Goal: Information Seeking & Learning: Learn about a topic

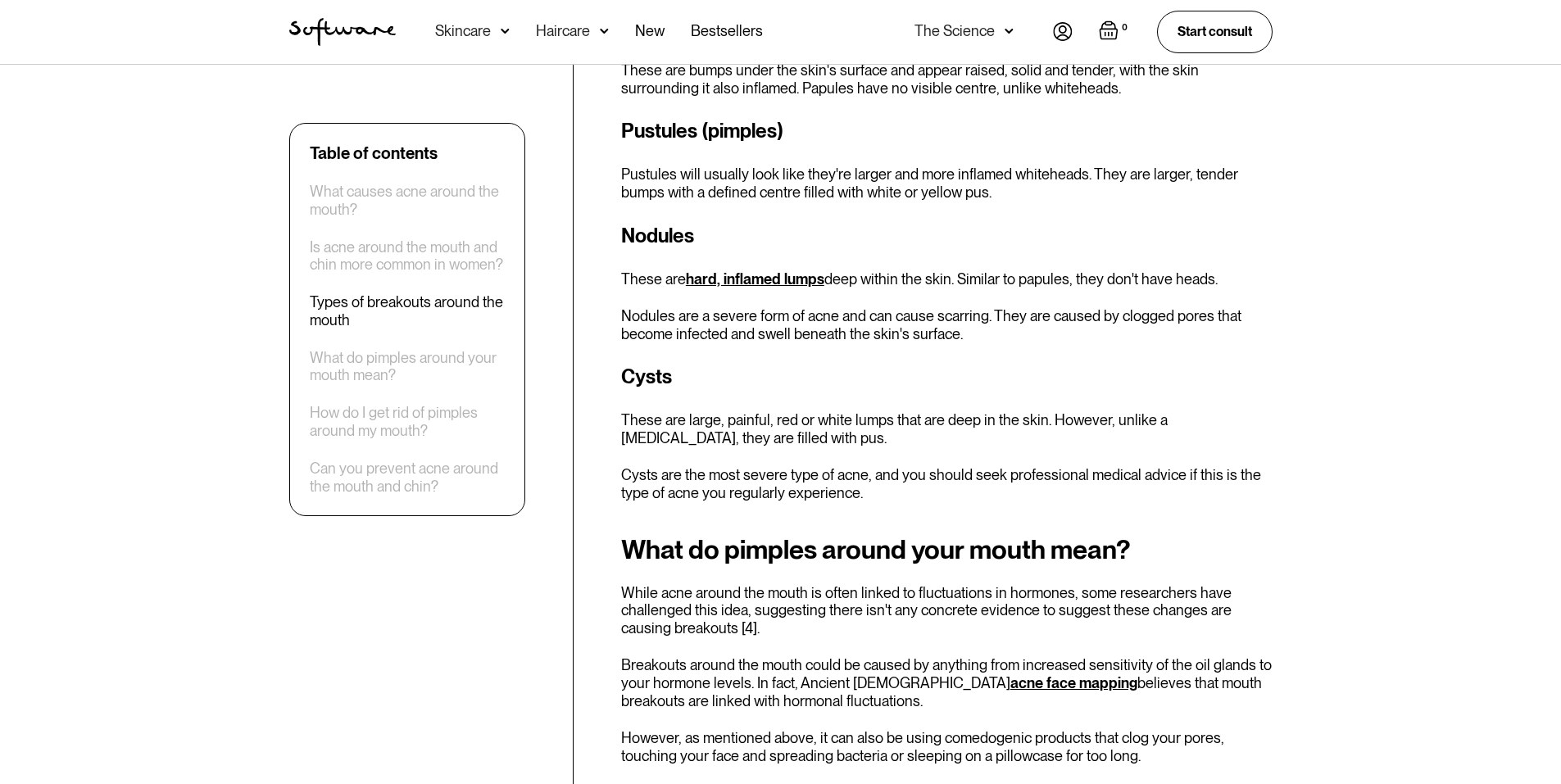
scroll to position [2293, 0]
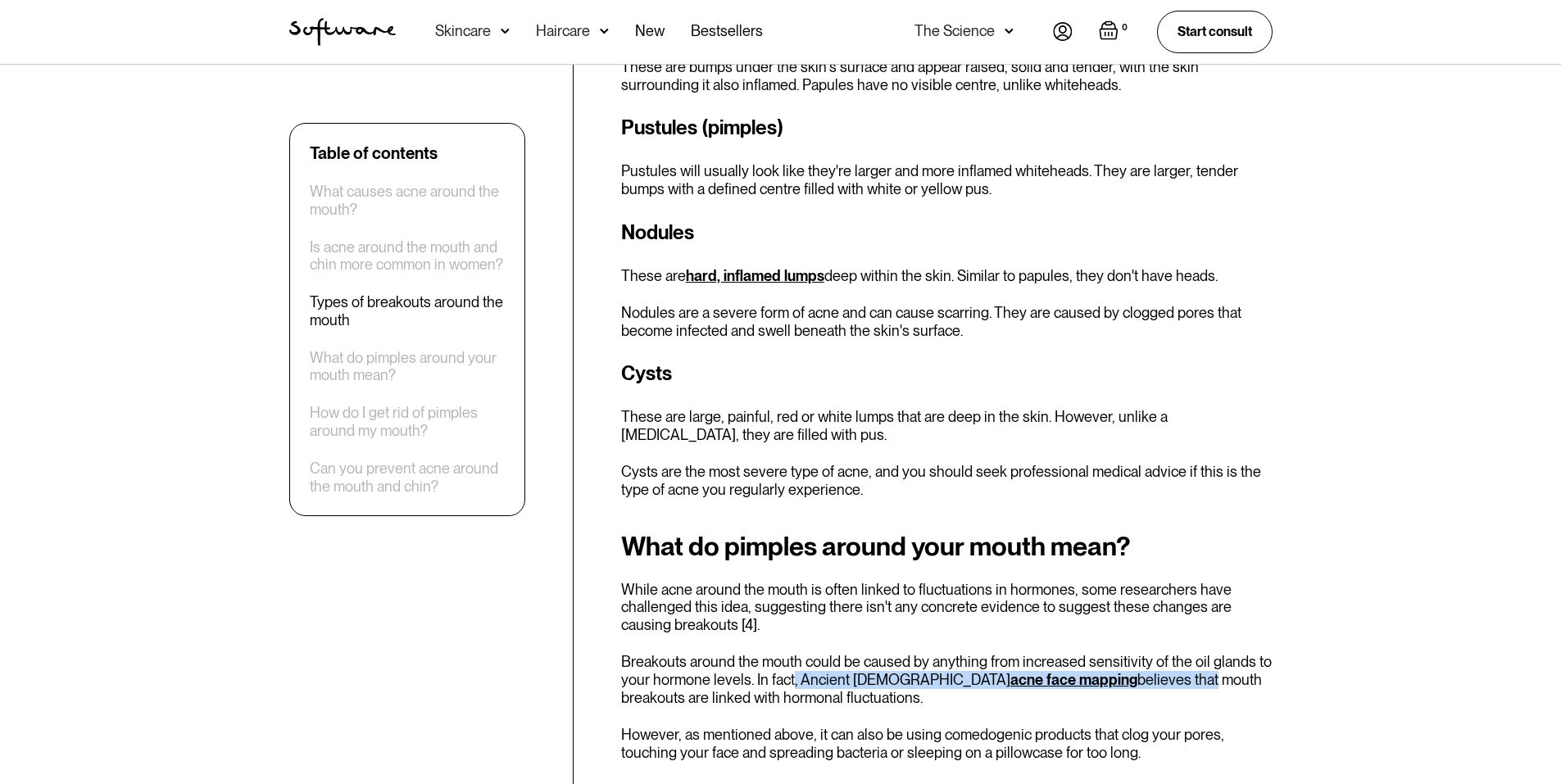
drag, startPoint x: 791, startPoint y: 644, endPoint x: 1107, endPoint y: 653, distance: 316.1
click at [1107, 653] on p "Breakouts around the mouth could be caused by anything from increased sensitivi…" at bounding box center [947, 679] width 651 height 53
click at [694, 668] on p "Breakouts around the mouth could be caused by anything from increased sensitivi…" at bounding box center [947, 679] width 651 height 53
drag, startPoint x: 753, startPoint y: 659, endPoint x: 818, endPoint y: 660, distance: 65.0
click at [818, 660] on p "Breakouts around the mouth could be caused by anything from increased sensitivi…" at bounding box center [947, 679] width 651 height 53
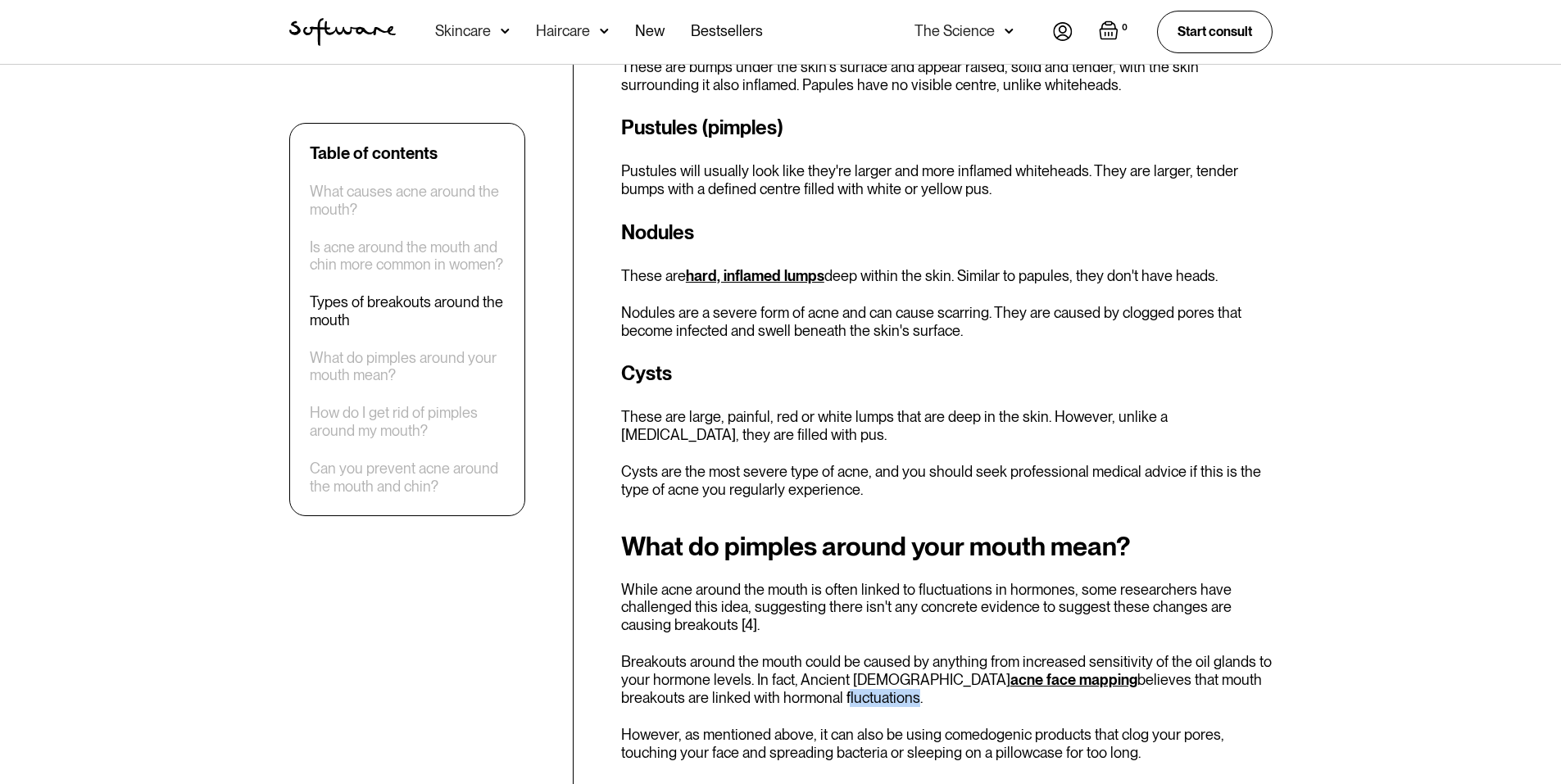
click at [786, 666] on p "Breakouts around the mouth could be caused by anything from increased sensitivi…" at bounding box center [947, 679] width 651 height 53
click at [1010, 671] on link "acne face mapping" at bounding box center [1074, 679] width 127 height 18
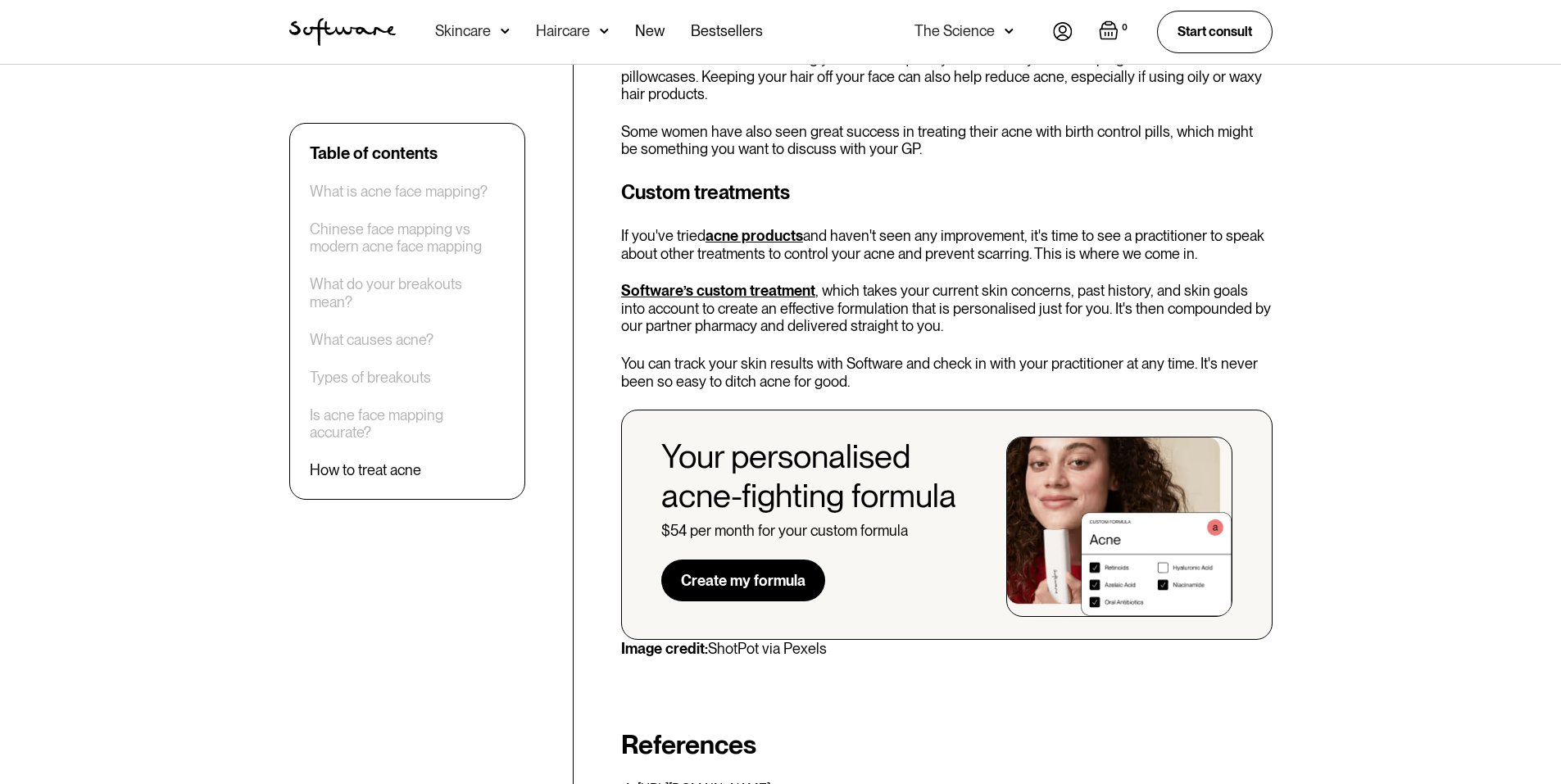
scroll to position [5243, 0]
